Goal: Transaction & Acquisition: Purchase product/service

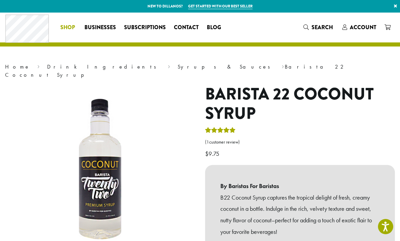
click at [70, 28] on span "Shop" at bounding box center [67, 27] width 15 height 8
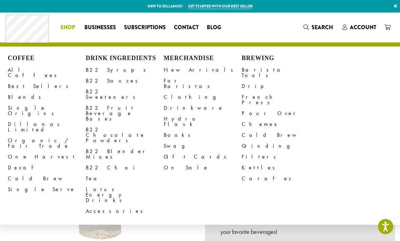
click at [258, 58] on h4 "Brewing" at bounding box center [281, 58] width 78 height 7
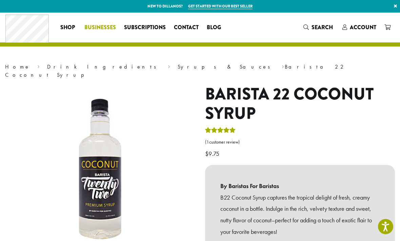
click at [91, 28] on span "Businesses" at bounding box center [100, 27] width 32 height 8
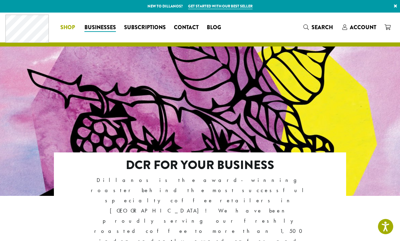
click at [67, 26] on span "Shop" at bounding box center [67, 27] width 15 height 8
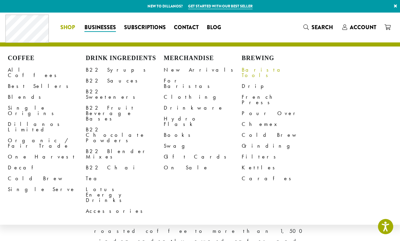
click at [256, 70] on link "Barista Tools" at bounding box center [281, 72] width 78 height 16
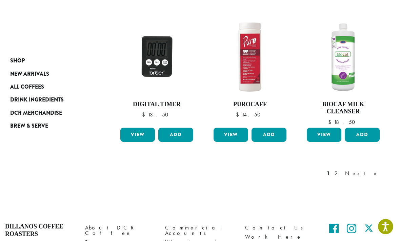
scroll to position [577, 0]
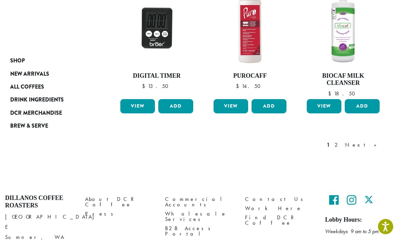
click at [373, 141] on link "Next »" at bounding box center [363, 145] width 39 height 8
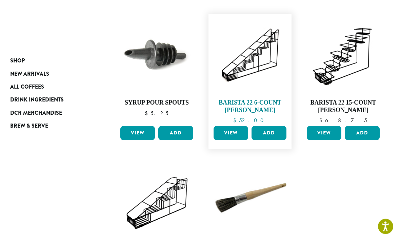
scroll to position [398, 0]
click at [250, 54] on img at bounding box center [250, 55] width 76 height 76
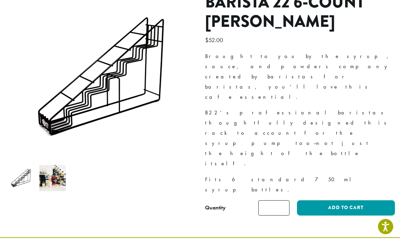
scroll to position [92, 0]
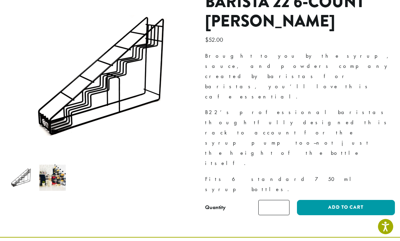
click at [55, 170] on img at bounding box center [52, 177] width 26 height 26
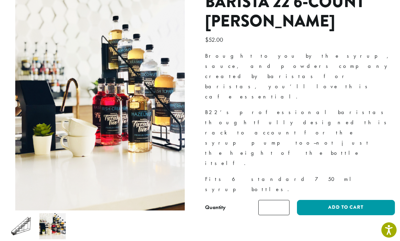
scroll to position [0, 0]
